Goal: Check status: Check status

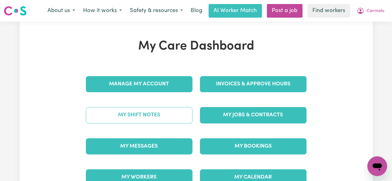
click at [120, 114] on link "My Shift Notes" at bounding box center [139, 115] width 107 height 16
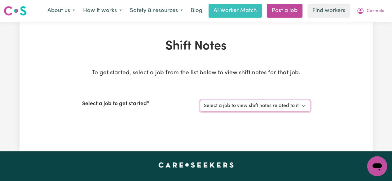
click at [267, 106] on select "Select a job to view shift notes related to it... Support Worker Needed For Soc…" at bounding box center [255, 106] width 110 height 12
select select "9053"
click at [200, 100] on select "Select a job to view shift notes related to it... Support Worker Needed For Soc…" at bounding box center [255, 106] width 110 height 12
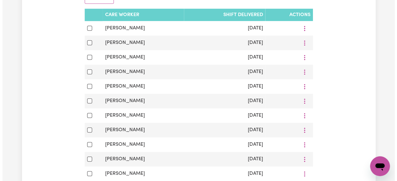
scroll to position [150, 0]
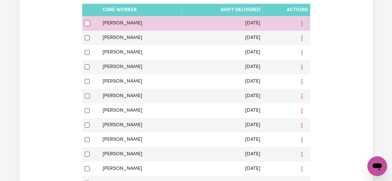
click at [86, 23] on input "checkbox" at bounding box center [87, 23] width 5 height 5
click at [302, 26] on icon "More options" at bounding box center [302, 23] width 6 height 6
click at [87, 22] on input "checkbox" at bounding box center [87, 23] width 5 height 5
checkbox input "false"
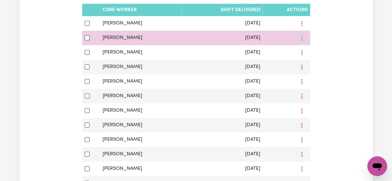
click at [299, 41] on button "More options" at bounding box center [302, 38] width 12 height 10
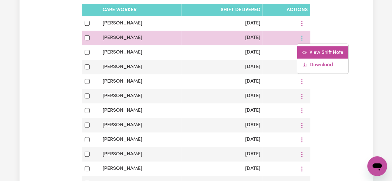
click at [308, 53] on link "View Shift Note" at bounding box center [323, 52] width 51 height 12
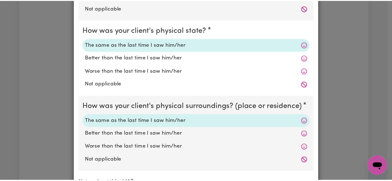
scroll to position [0, 0]
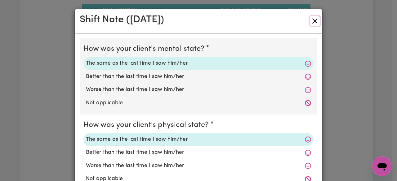
click at [311, 20] on button "Close" at bounding box center [315, 21] width 10 height 10
